Goal: Use online tool/utility: Utilize a website feature to perform a specific function

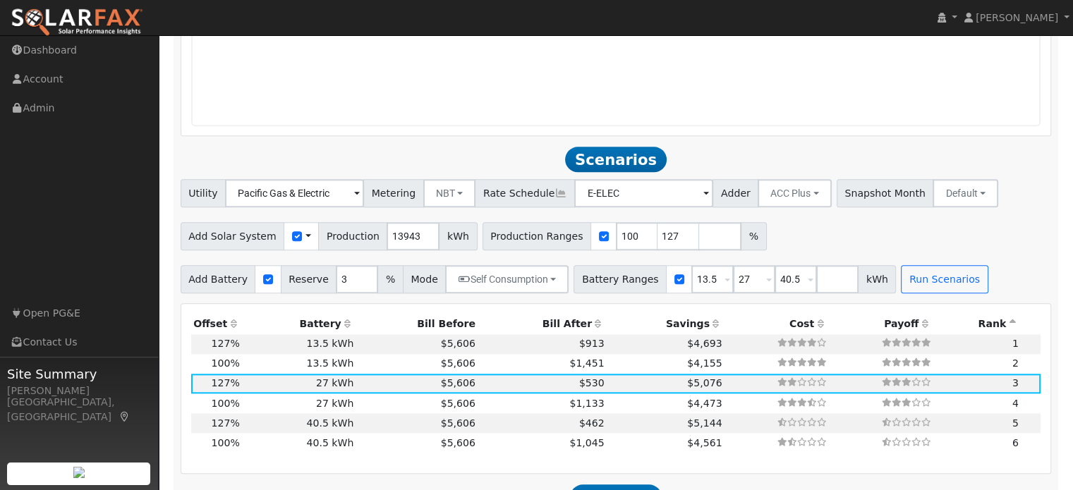
scroll to position [1424, 0]
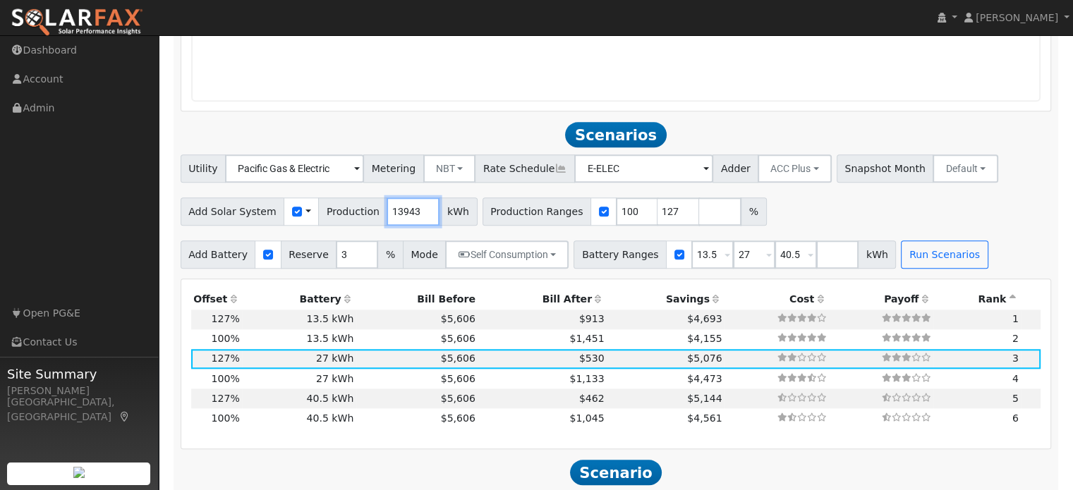
drag, startPoint x: 404, startPoint y: 212, endPoint x: 353, endPoint y: 210, distance: 50.8
click at [353, 210] on div "Add Solar System Use CSV Data Production 13943 kWh" at bounding box center [329, 212] width 297 height 28
type input "12410"
click at [911, 259] on button "Run Scenarios" at bounding box center [944, 255] width 87 height 28
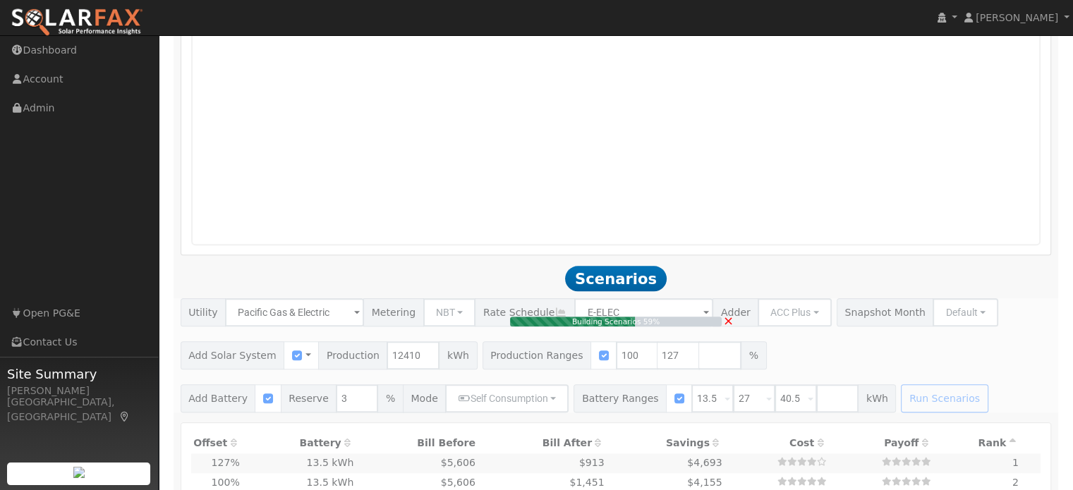
scroll to position [1283, 0]
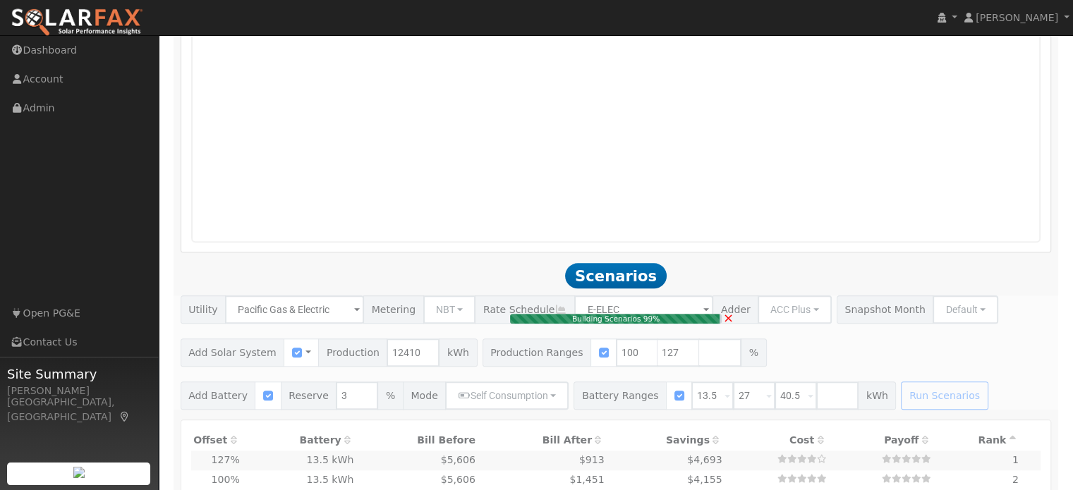
type input "$36,776"
type input "$16,200"
type input "$15,893"
type input "10.5"
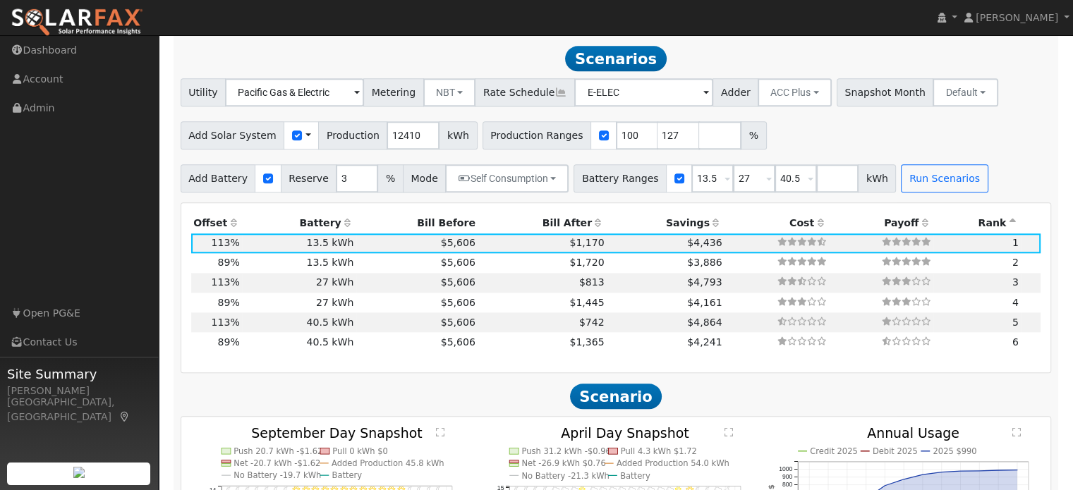
scroll to position [1503, 0]
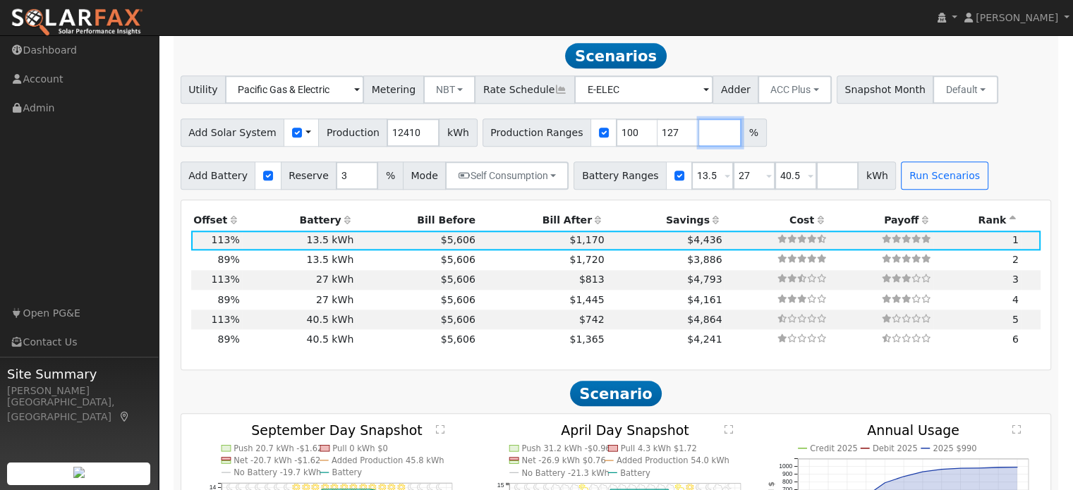
click at [699, 134] on input "number" at bounding box center [720, 133] width 42 height 28
type input "149"
click at [901, 180] on button "Run Scenarios" at bounding box center [944, 176] width 87 height 28
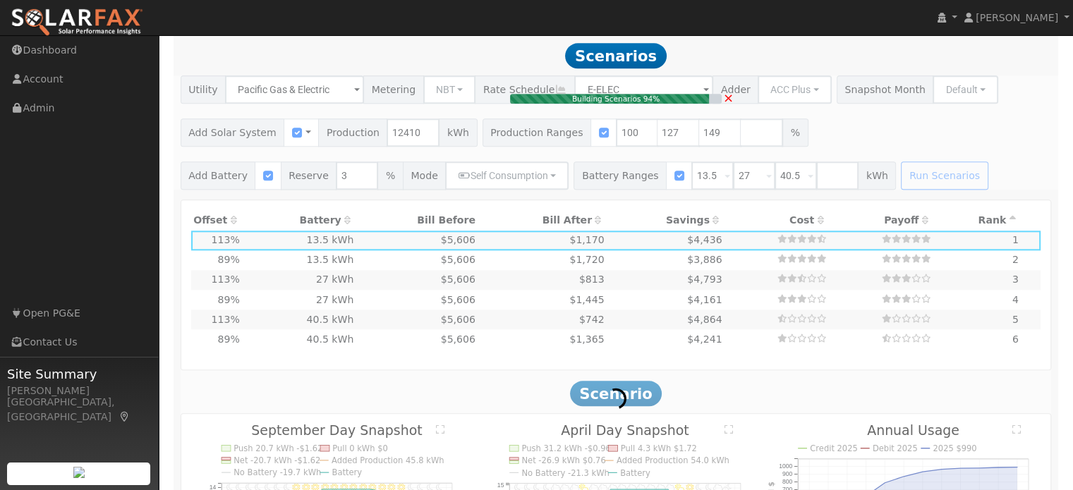
type input "$43,146"
type input "$17,804"
type input "12.3"
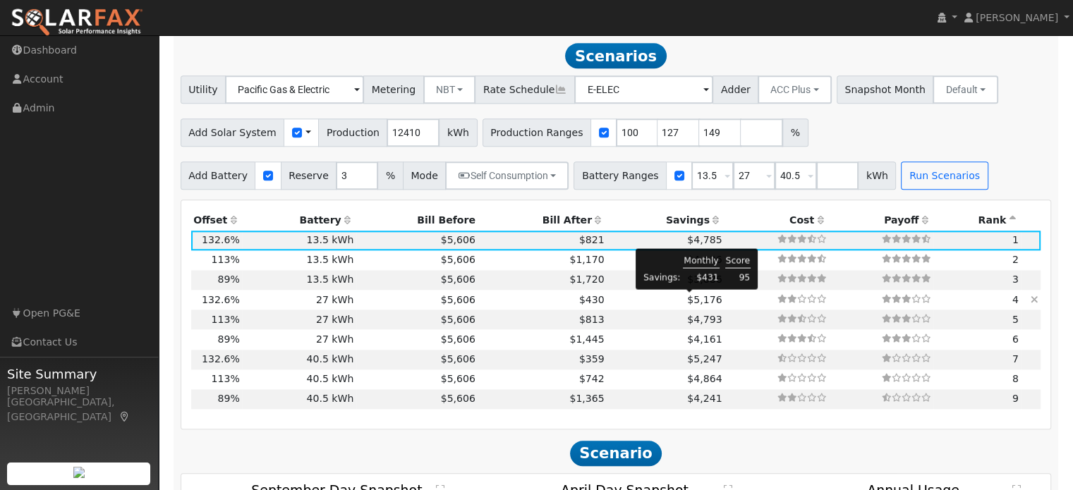
click at [693, 305] on span "$5,176" at bounding box center [704, 299] width 35 height 11
type input "$32,400"
type input "$22,664"
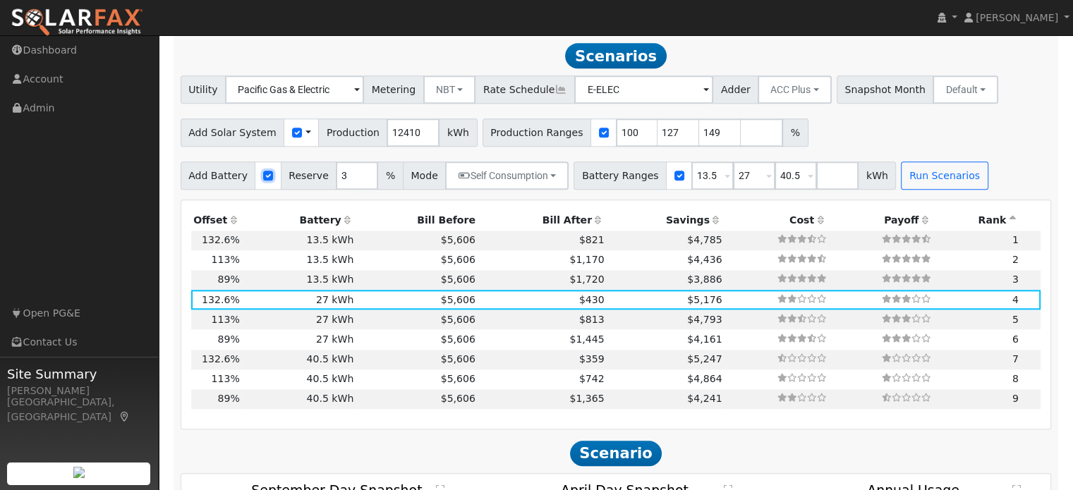
click at [263, 178] on input "checkbox" at bounding box center [268, 176] width 10 height 10
checkbox input "false"
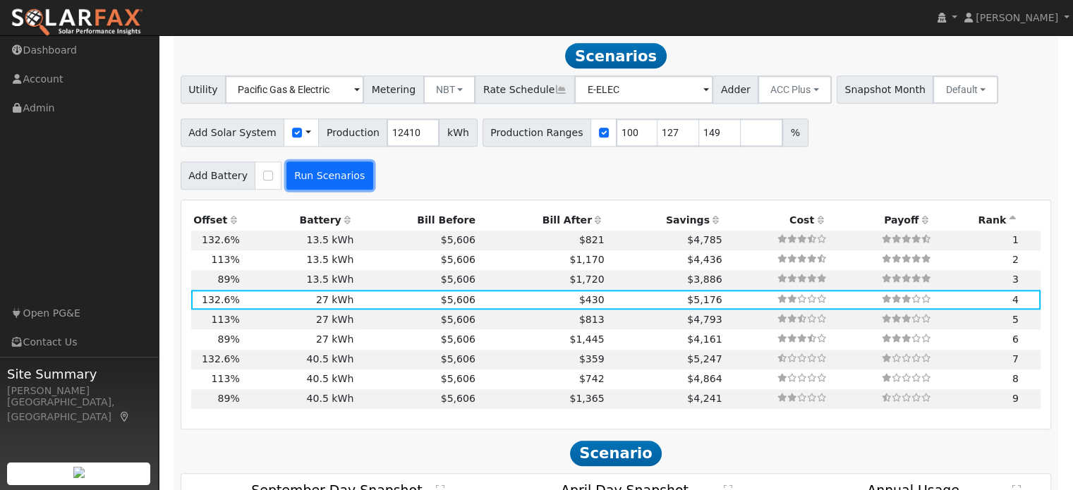
click at [300, 171] on button "Run Scenarios" at bounding box center [329, 176] width 87 height 28
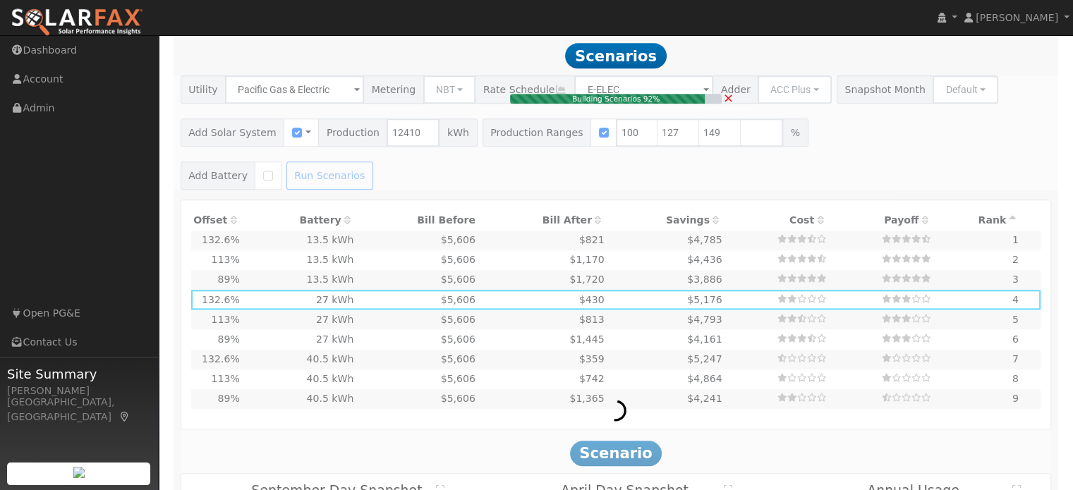
type input "$28,957"
type input "$8,687"
type input "8.3"
